Goal: Information Seeking & Learning: Learn about a topic

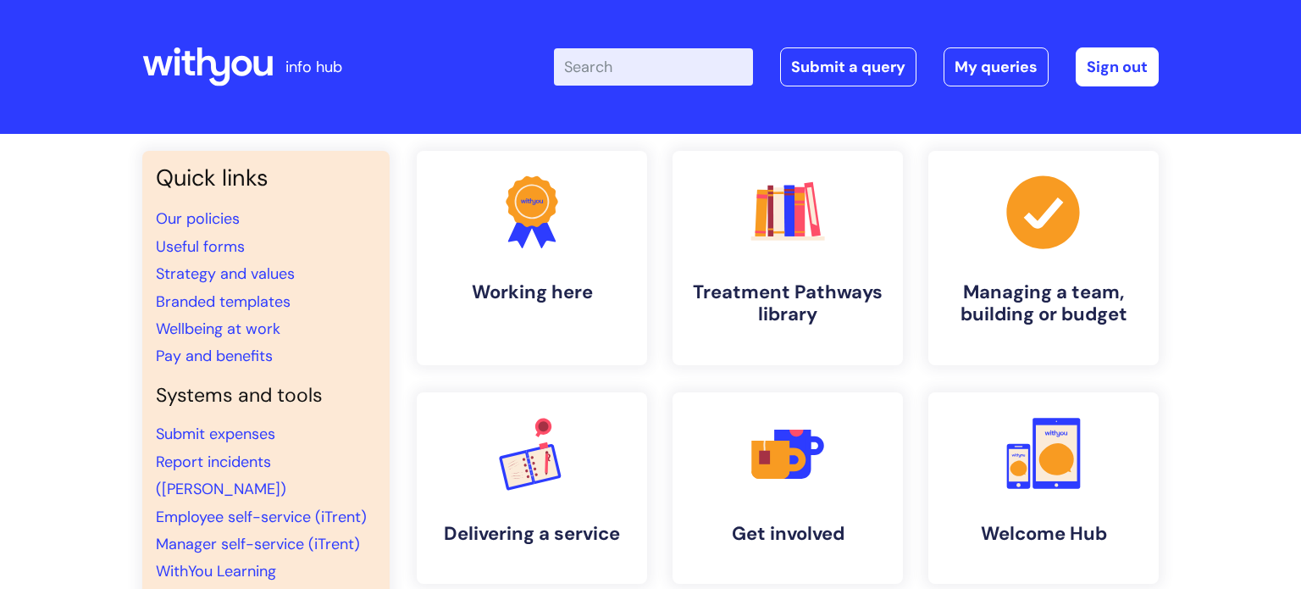
click at [1190, 539] on div "Quick links Our policies Useful forms Strategy and values Branded templates Wel…" at bounding box center [650, 574] width 1301 height 880
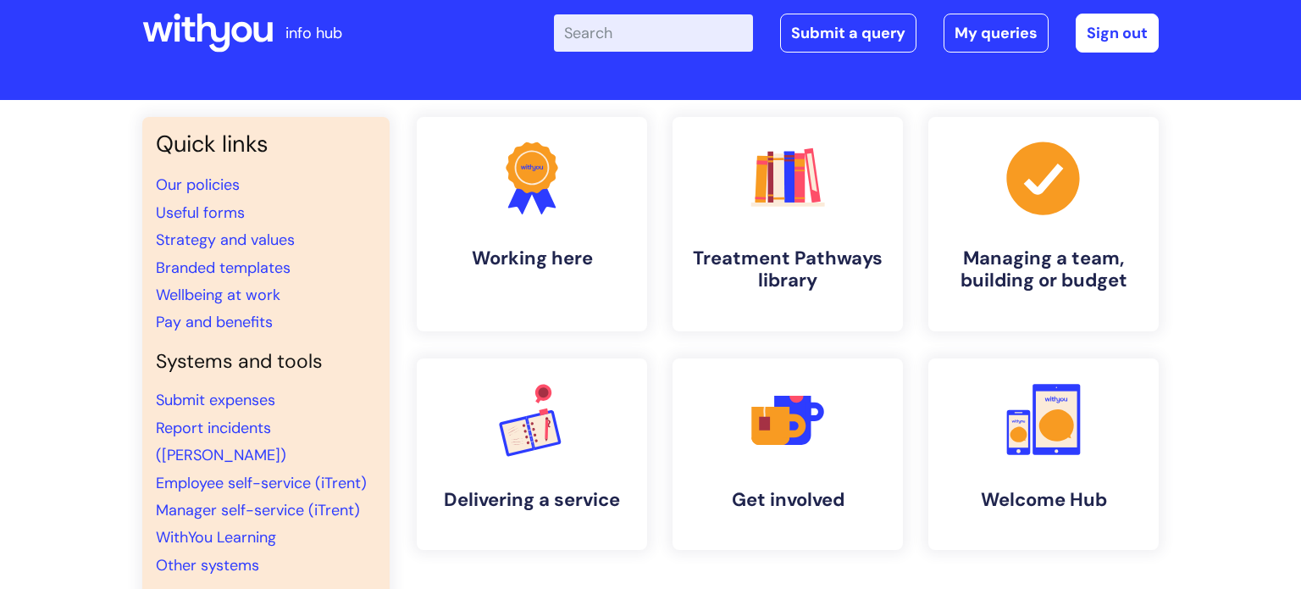
scroll to position [68, 0]
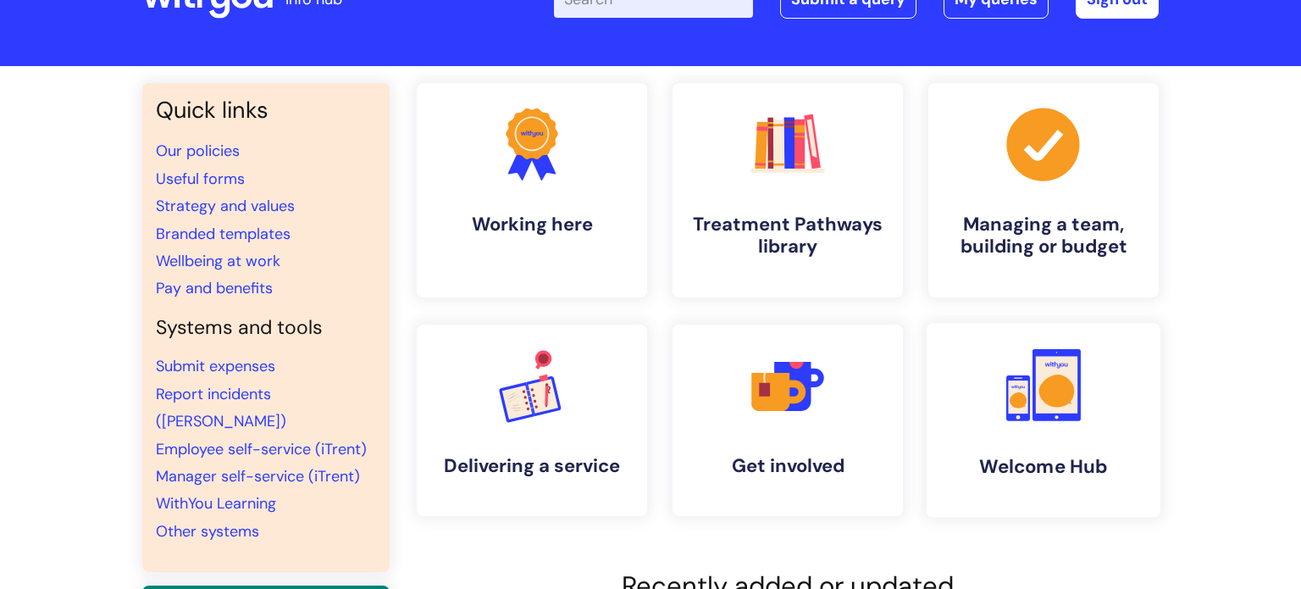
click at [1084, 464] on h4 "Welcome Hub" at bounding box center [1043, 466] width 207 height 23
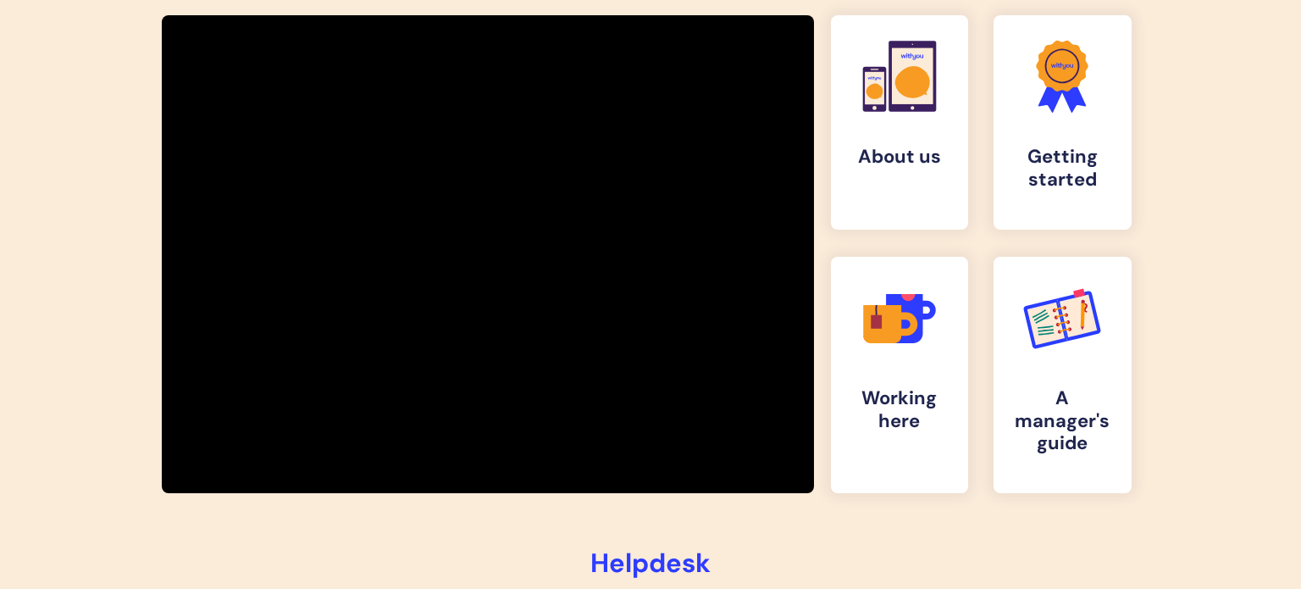
scroll to position [305, 0]
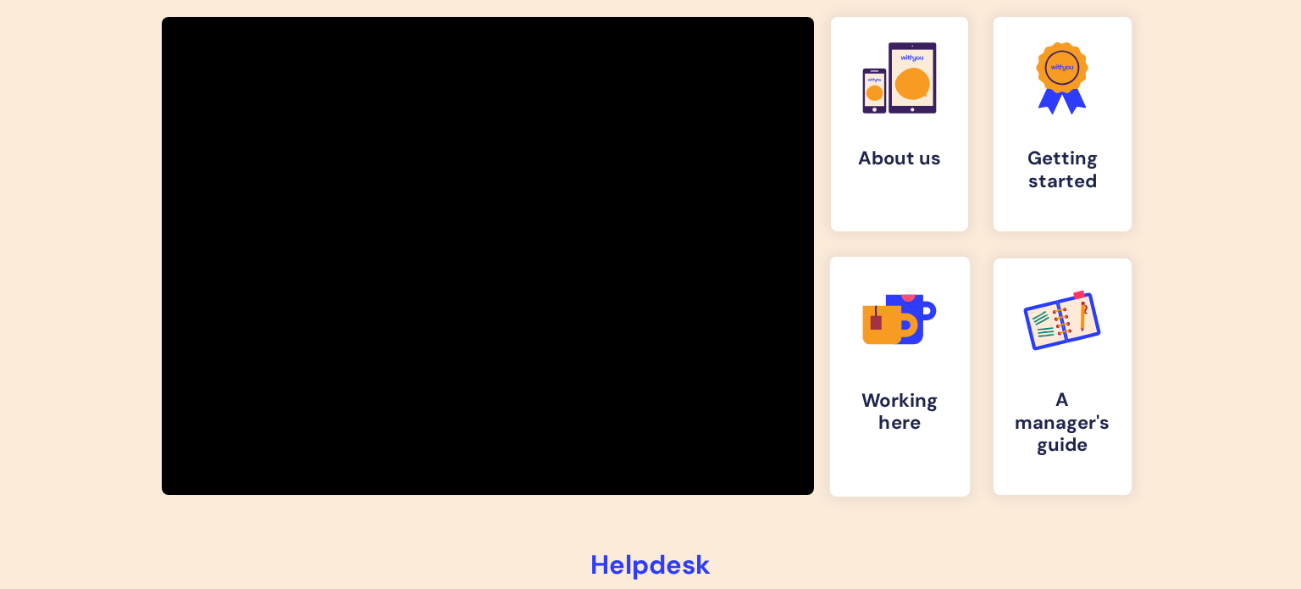
click at [890, 434] on h4 "Working here" at bounding box center [900, 412] width 112 height 46
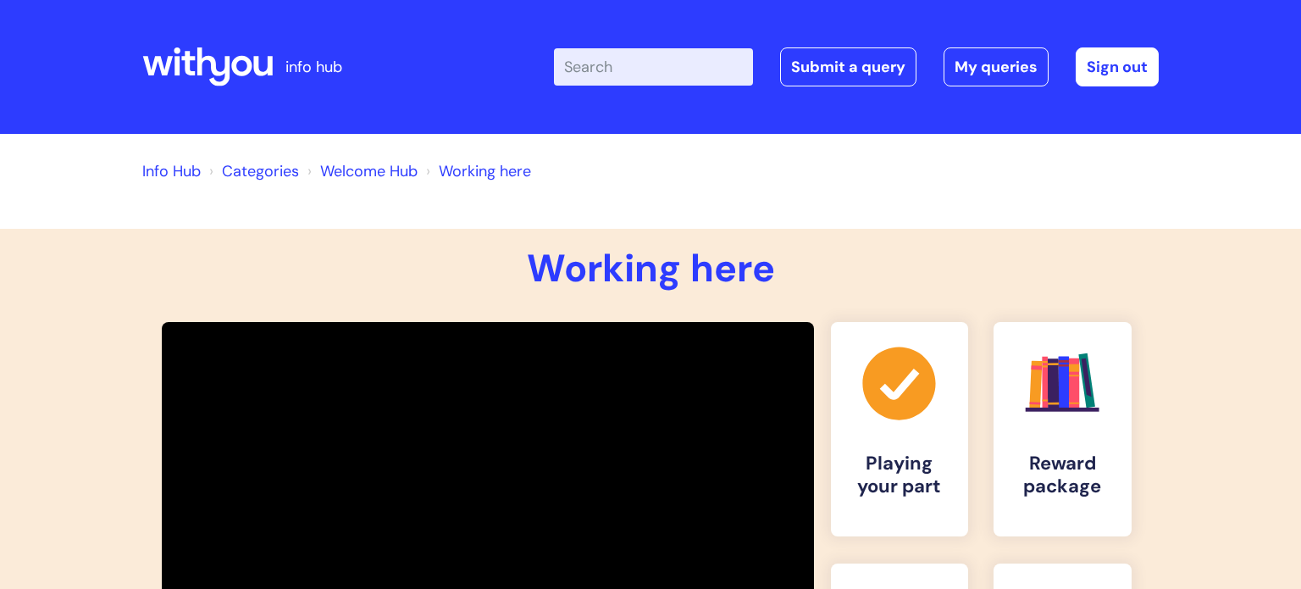
click at [1152, 459] on div ".cls-1{fill:#a53144;stroke-width:0px;} Playing your part .cls-1{fill:#f89b22;}.…" at bounding box center [651, 555] width 1042 height 500
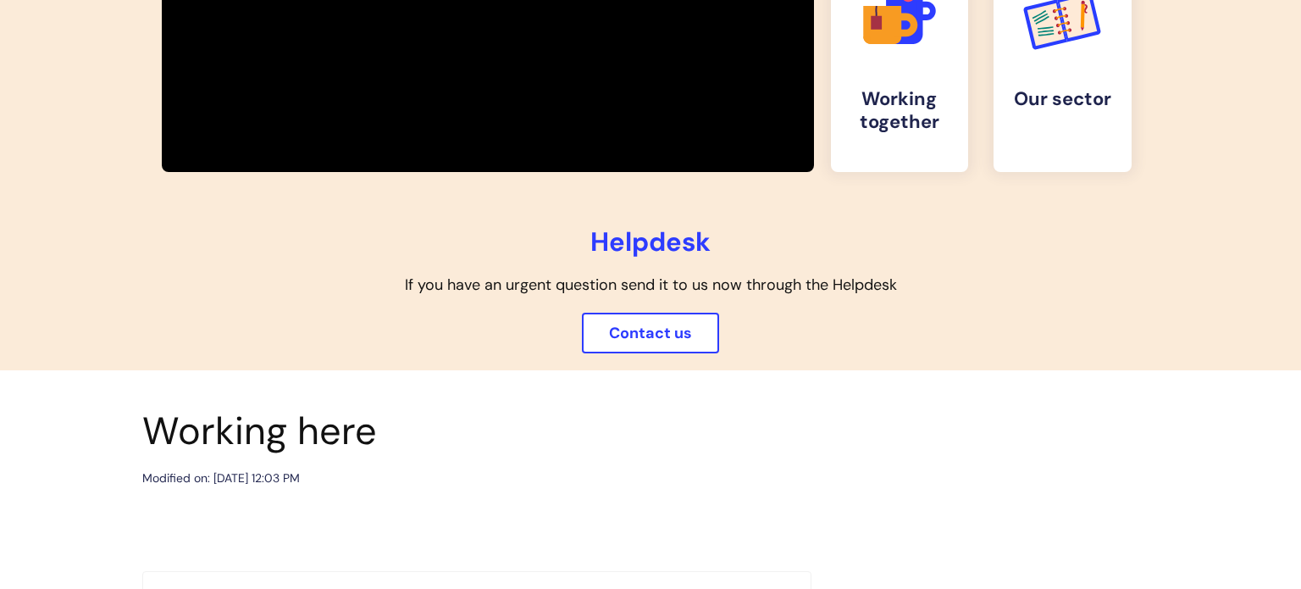
scroll to position [610, 0]
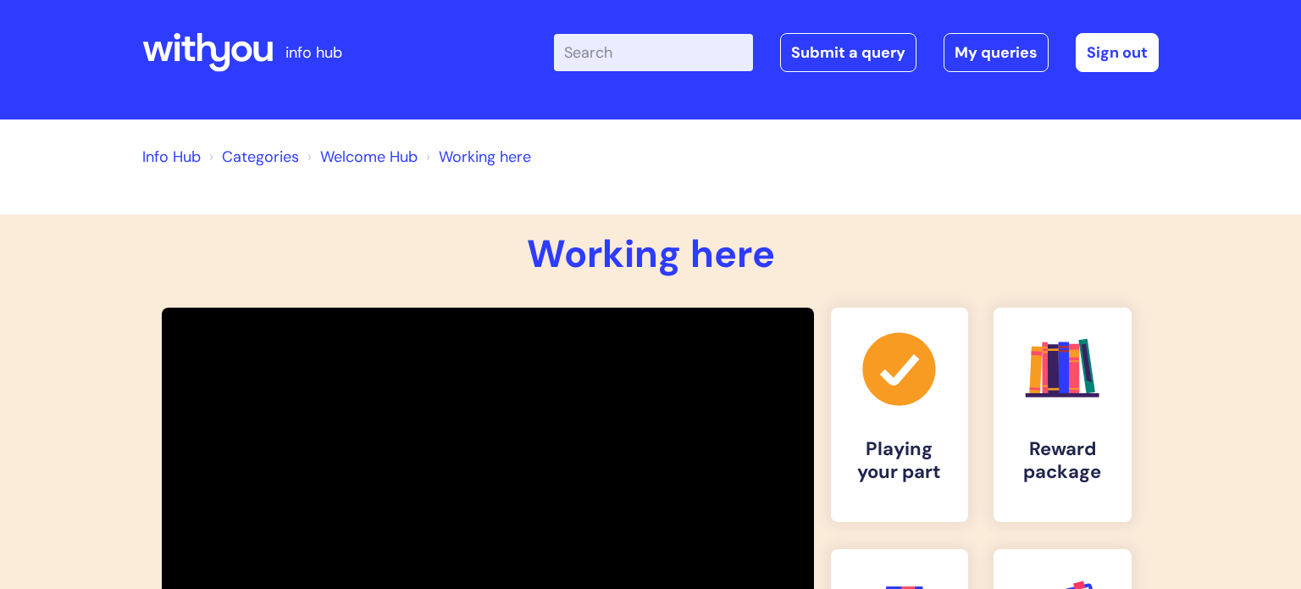
scroll to position [0, 0]
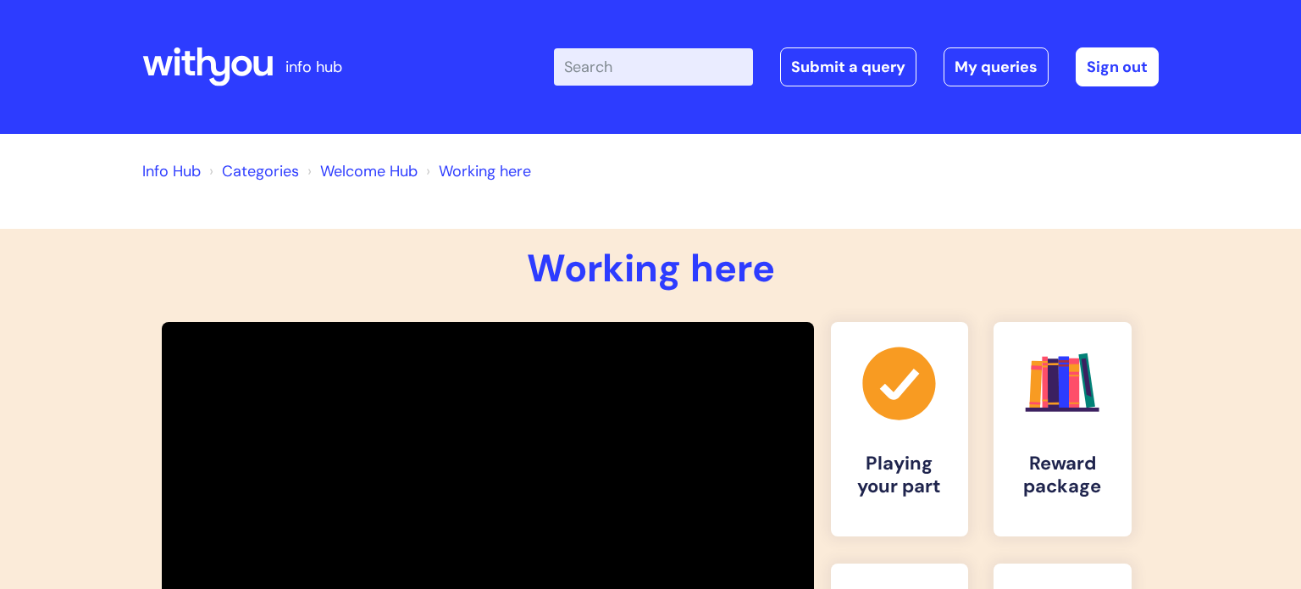
click at [286, 176] on link "Categories" at bounding box center [260, 171] width 77 height 20
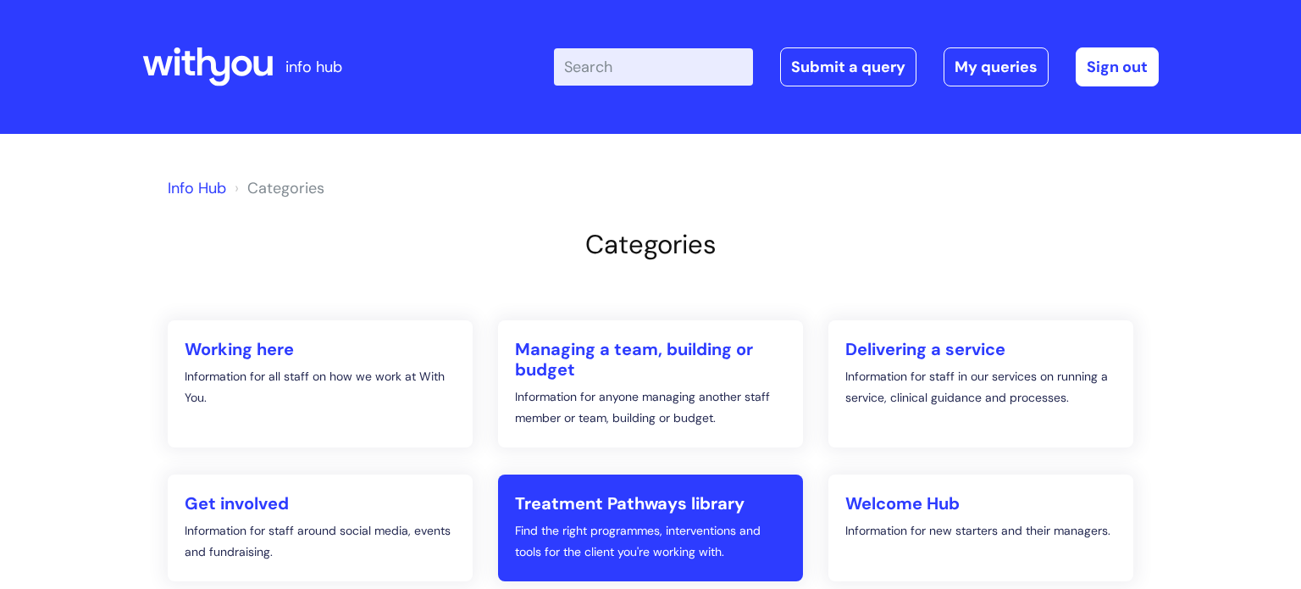
click at [607, 538] on p "Find the right programmes, interventions and tools for the client you're workin…" at bounding box center [650, 541] width 271 height 42
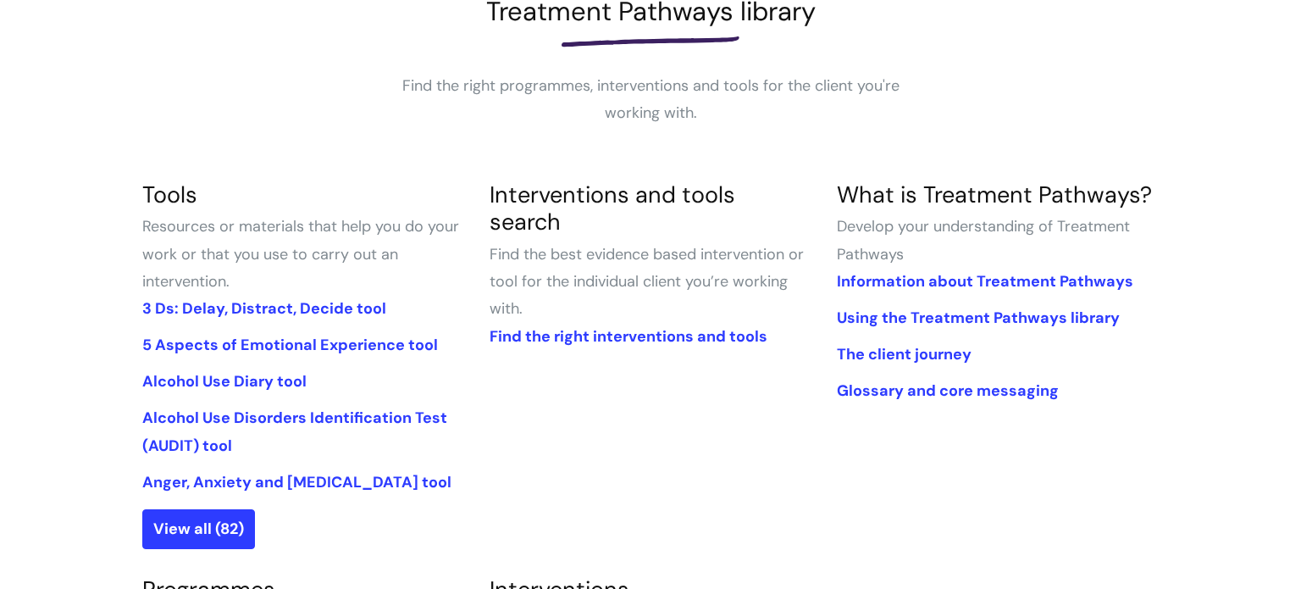
scroll to position [271, 0]
click at [671, 325] on link "Find the right interventions and tools" at bounding box center [629, 335] width 278 height 20
